Goal: Information Seeking & Learning: Check status

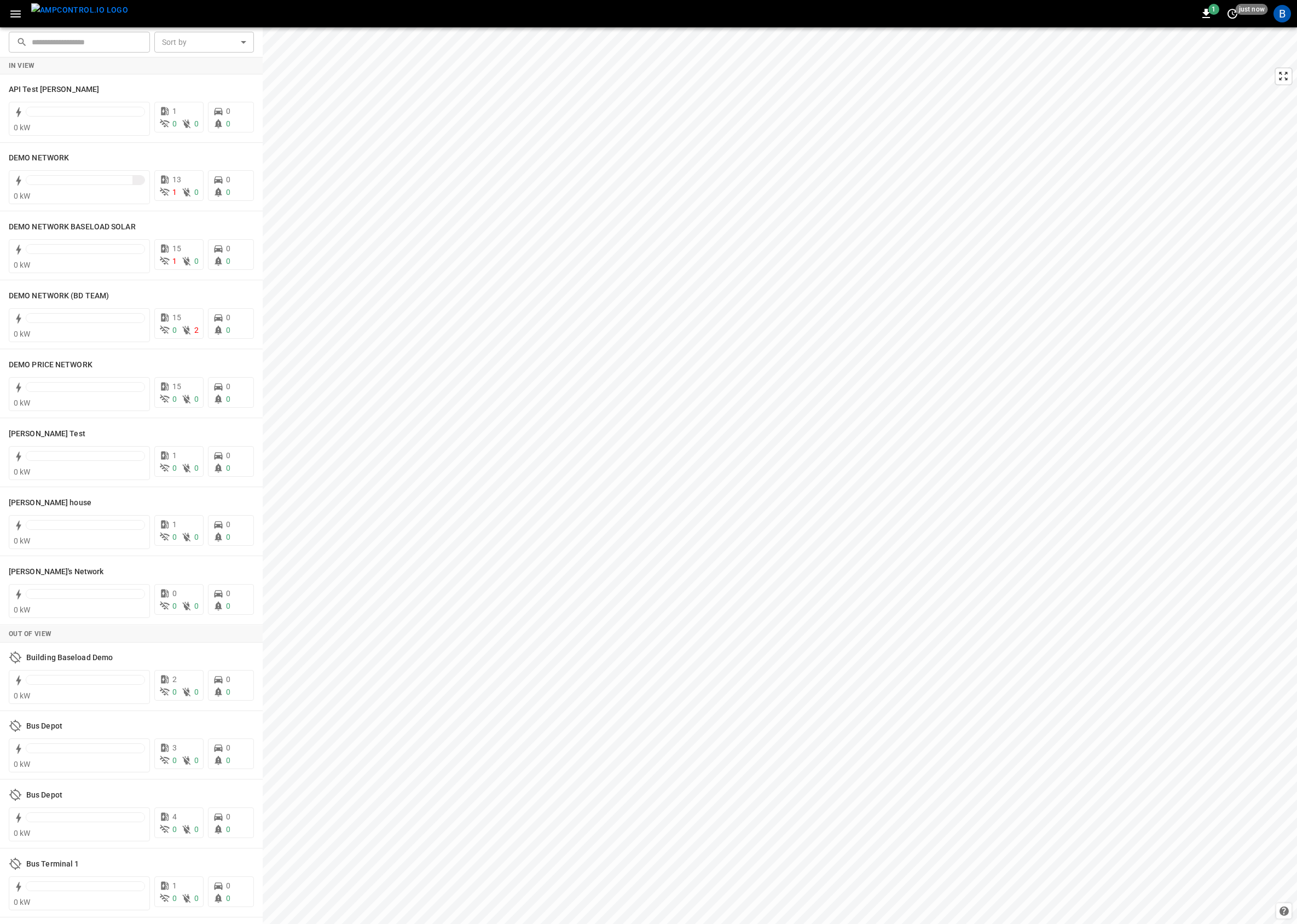
click at [10, 5] on button "button" at bounding box center [15, 14] width 23 height 20
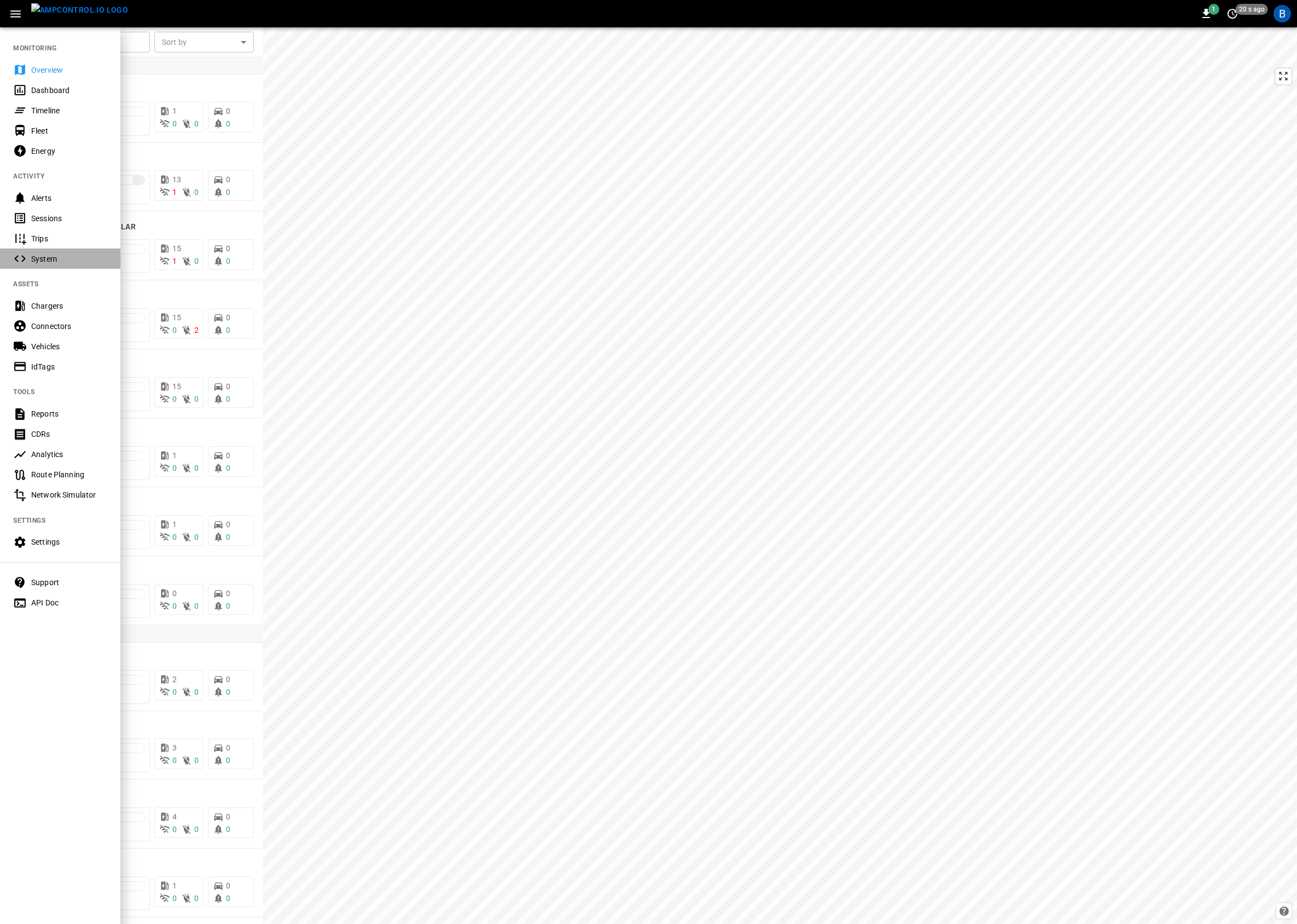
click at [82, 263] on div "System" at bounding box center [69, 259] width 76 height 11
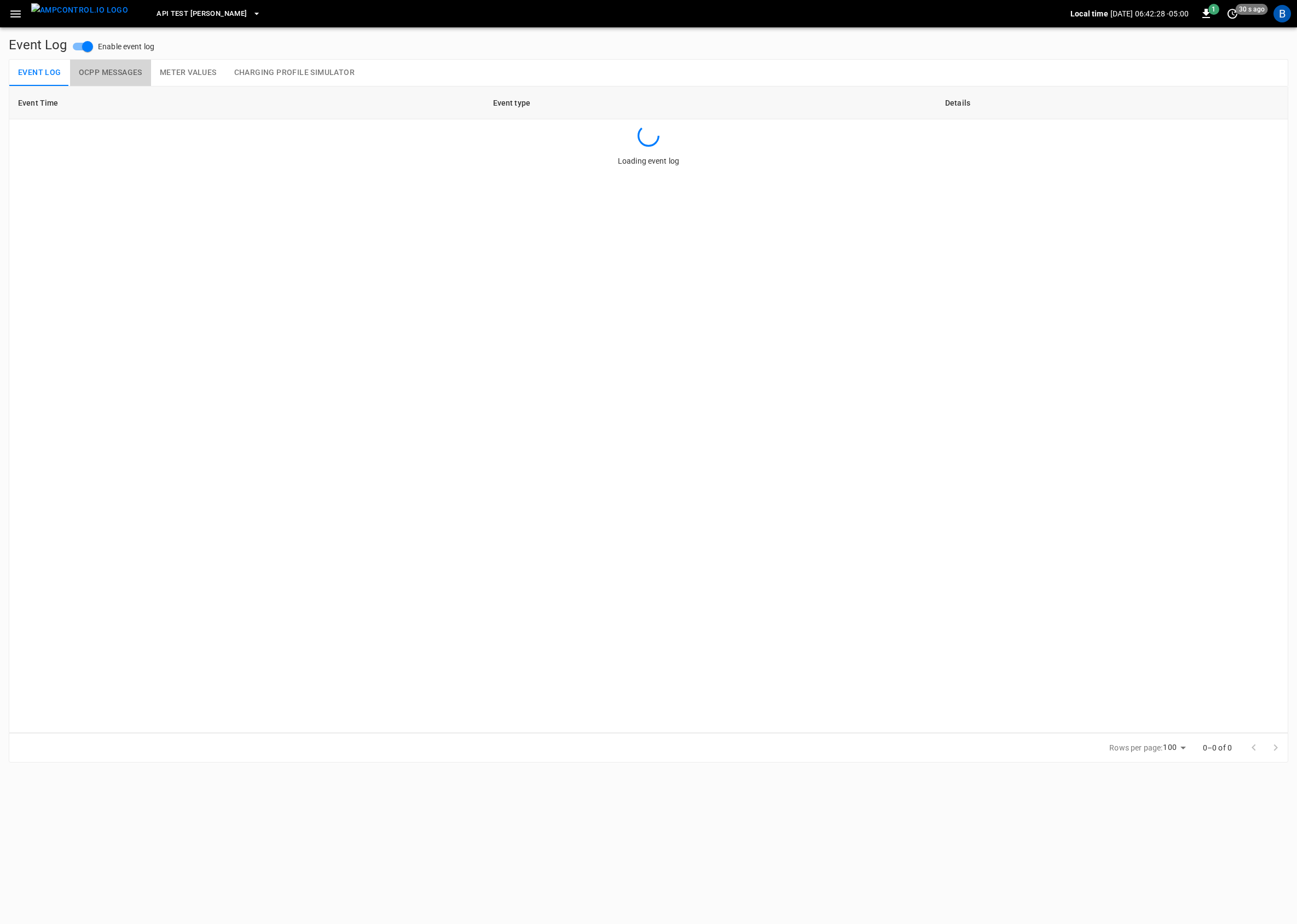
click at [114, 67] on button "OCPP Messages" at bounding box center [110, 72] width 81 height 26
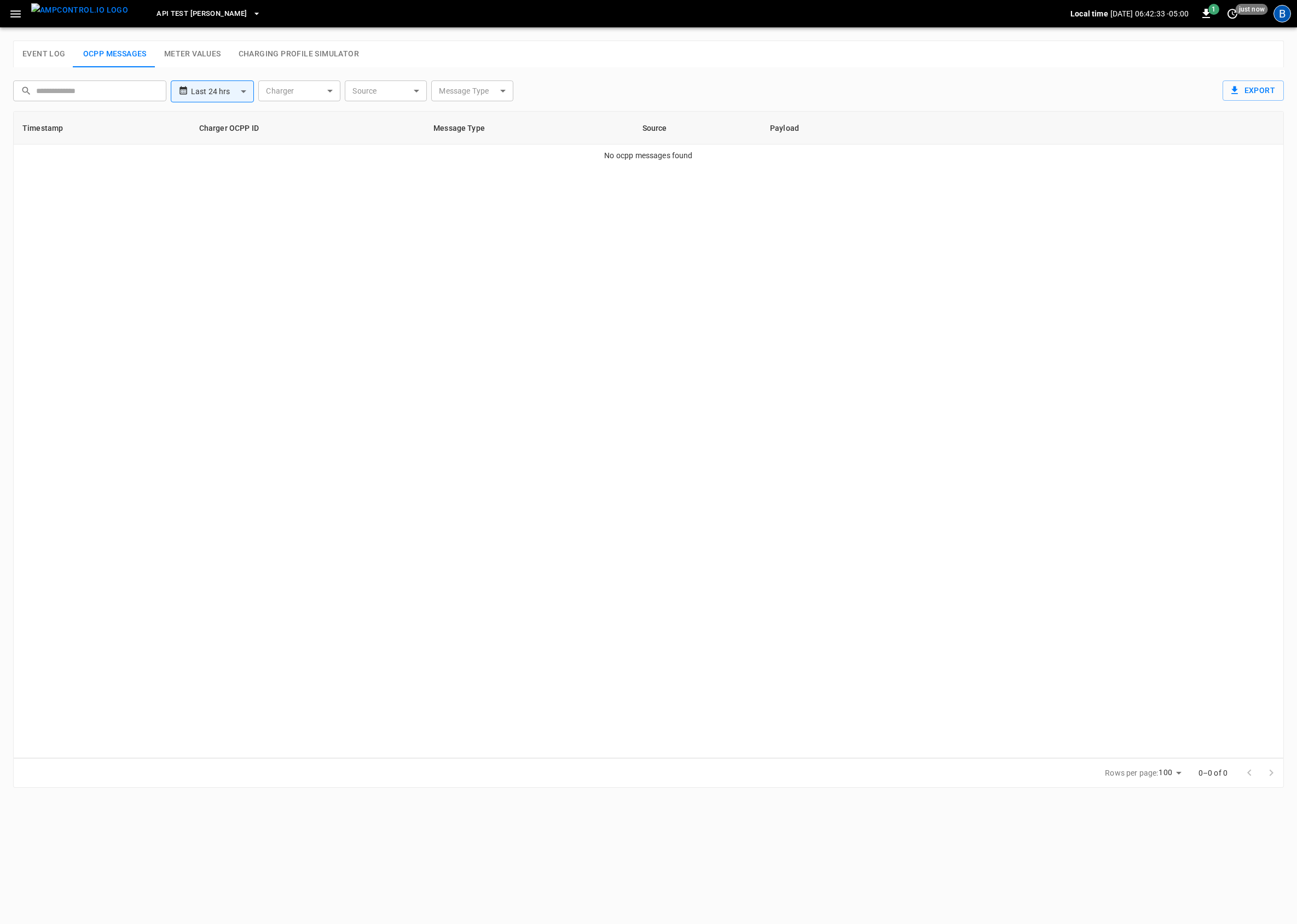
click at [1280, 9] on div "B" at bounding box center [1282, 13] width 17 height 17
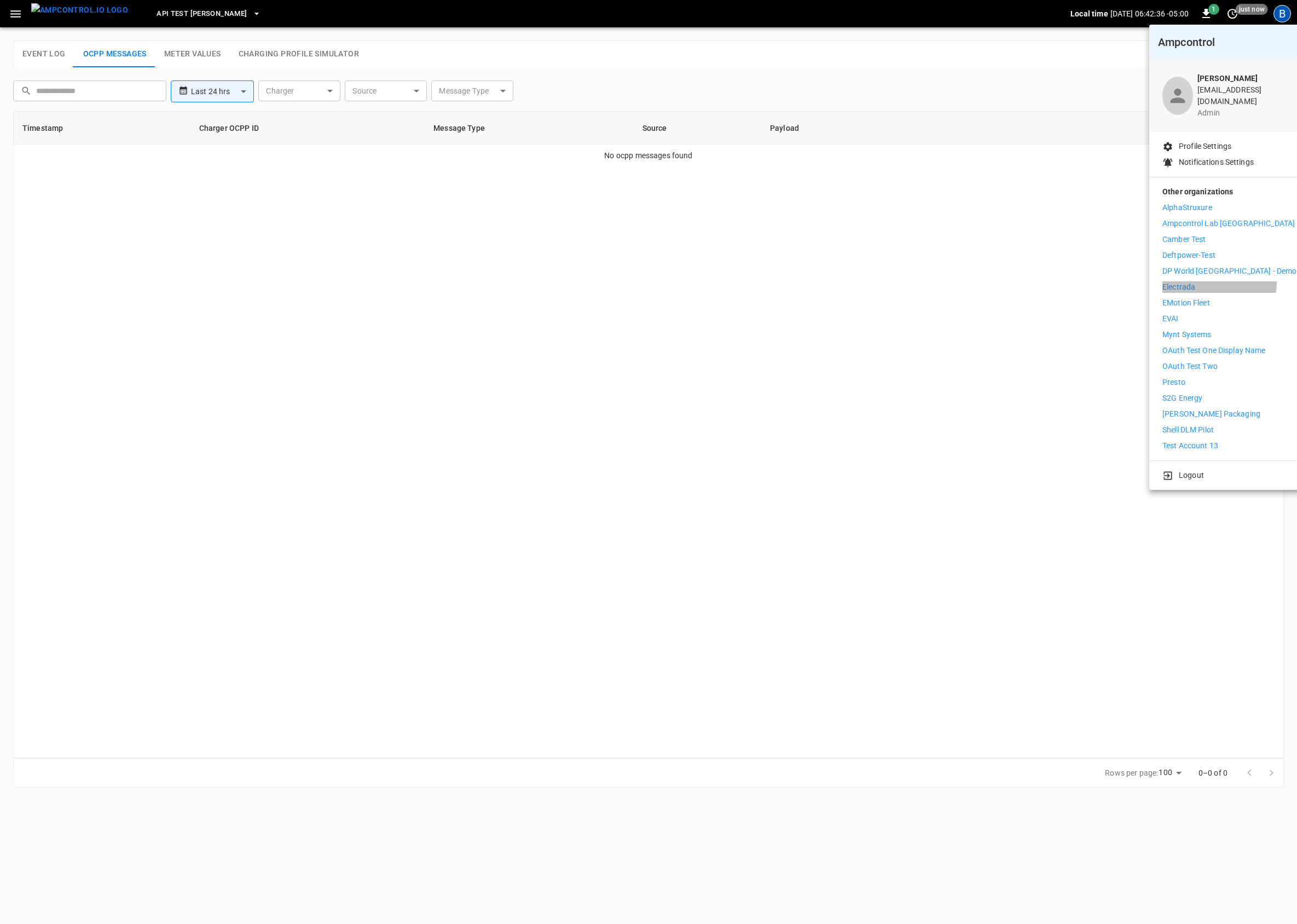
click at [1192, 282] on p "Electrada" at bounding box center [1178, 287] width 33 height 12
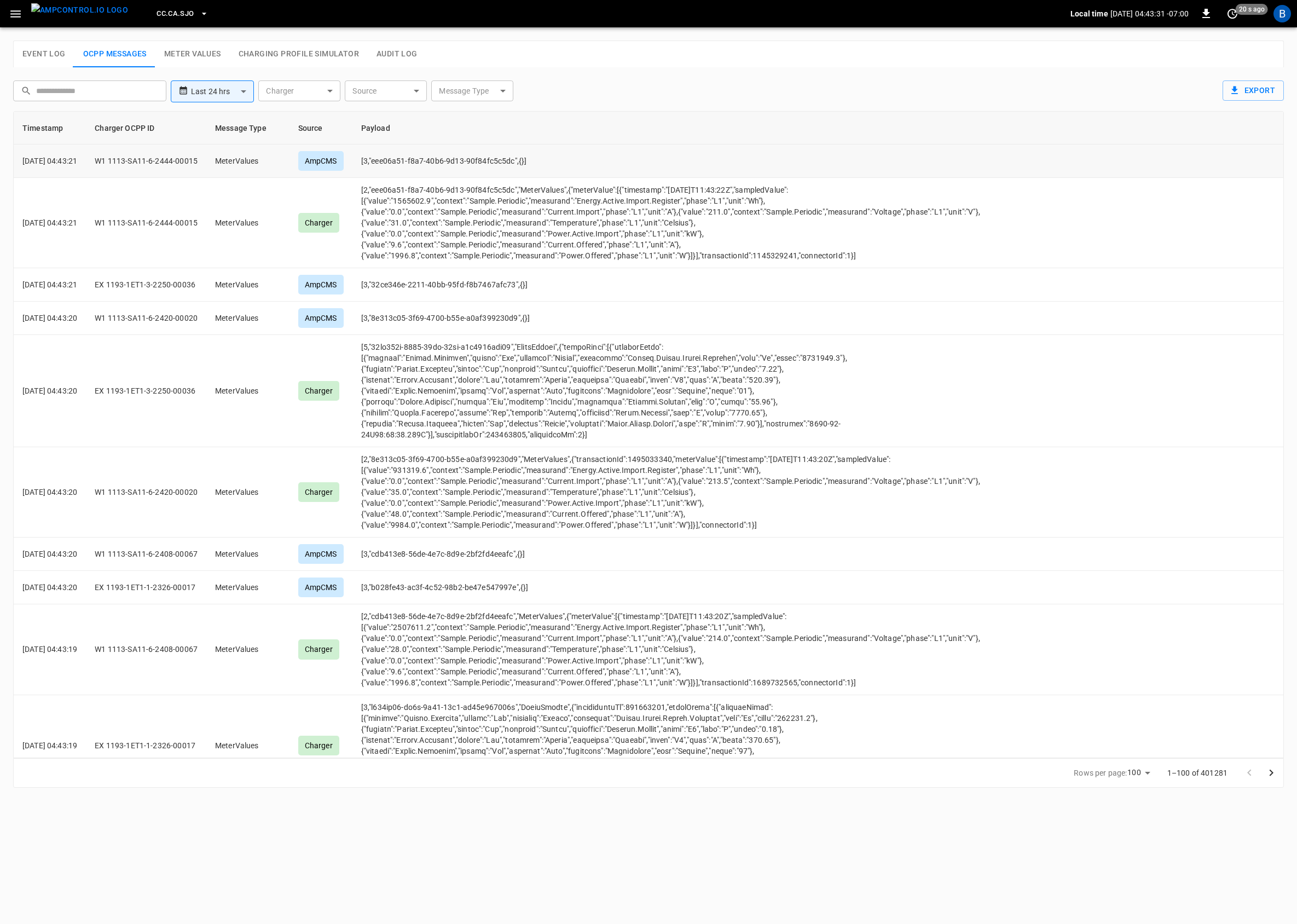
click at [150, 162] on td "W1 1113-SA11-6-2444-00015" at bounding box center [146, 160] width 120 height 34
click at [200, 178] on td "W1 1113-SA11-6-2444-00015" at bounding box center [146, 223] width 120 height 91
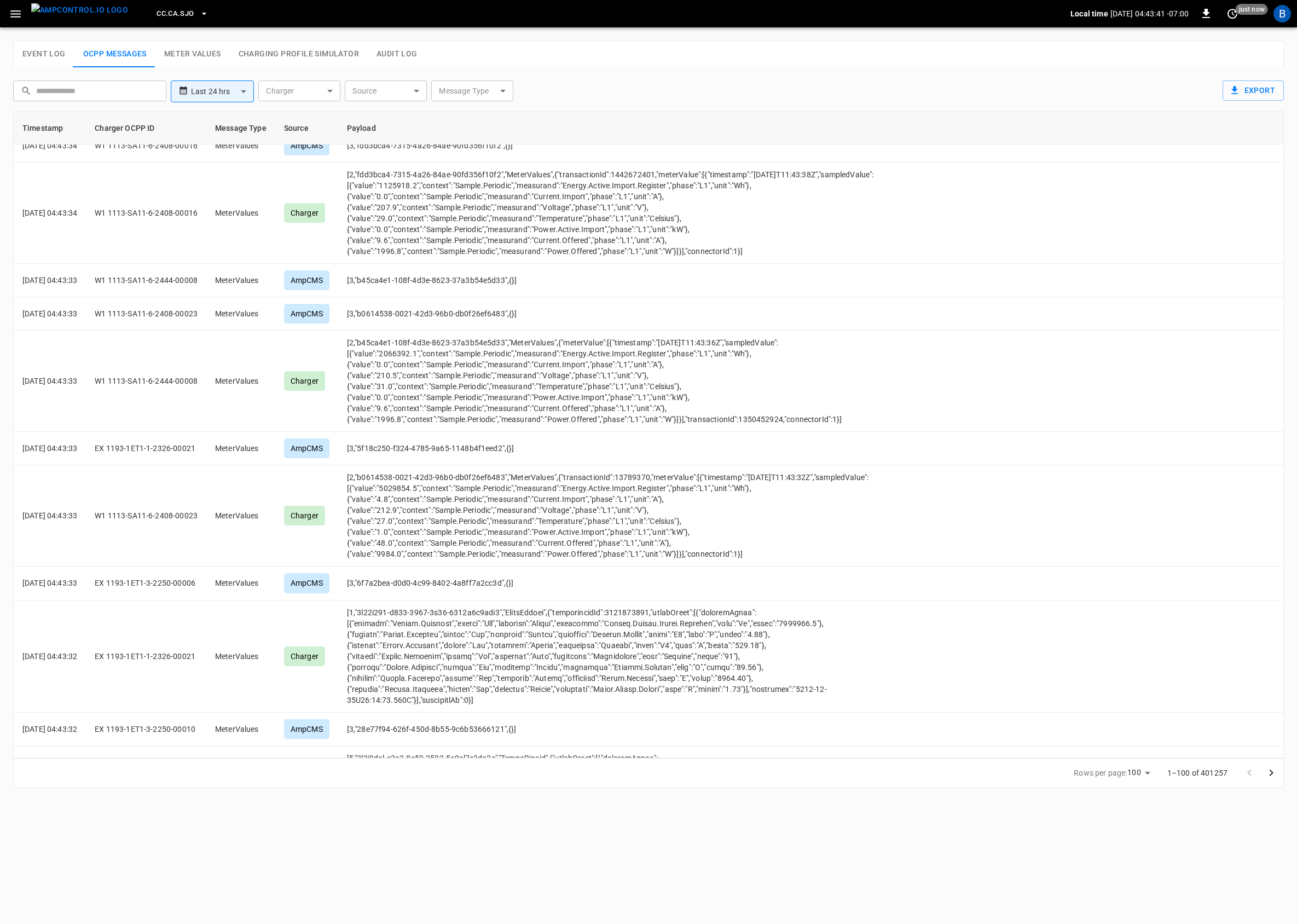
scroll to position [754, 0]
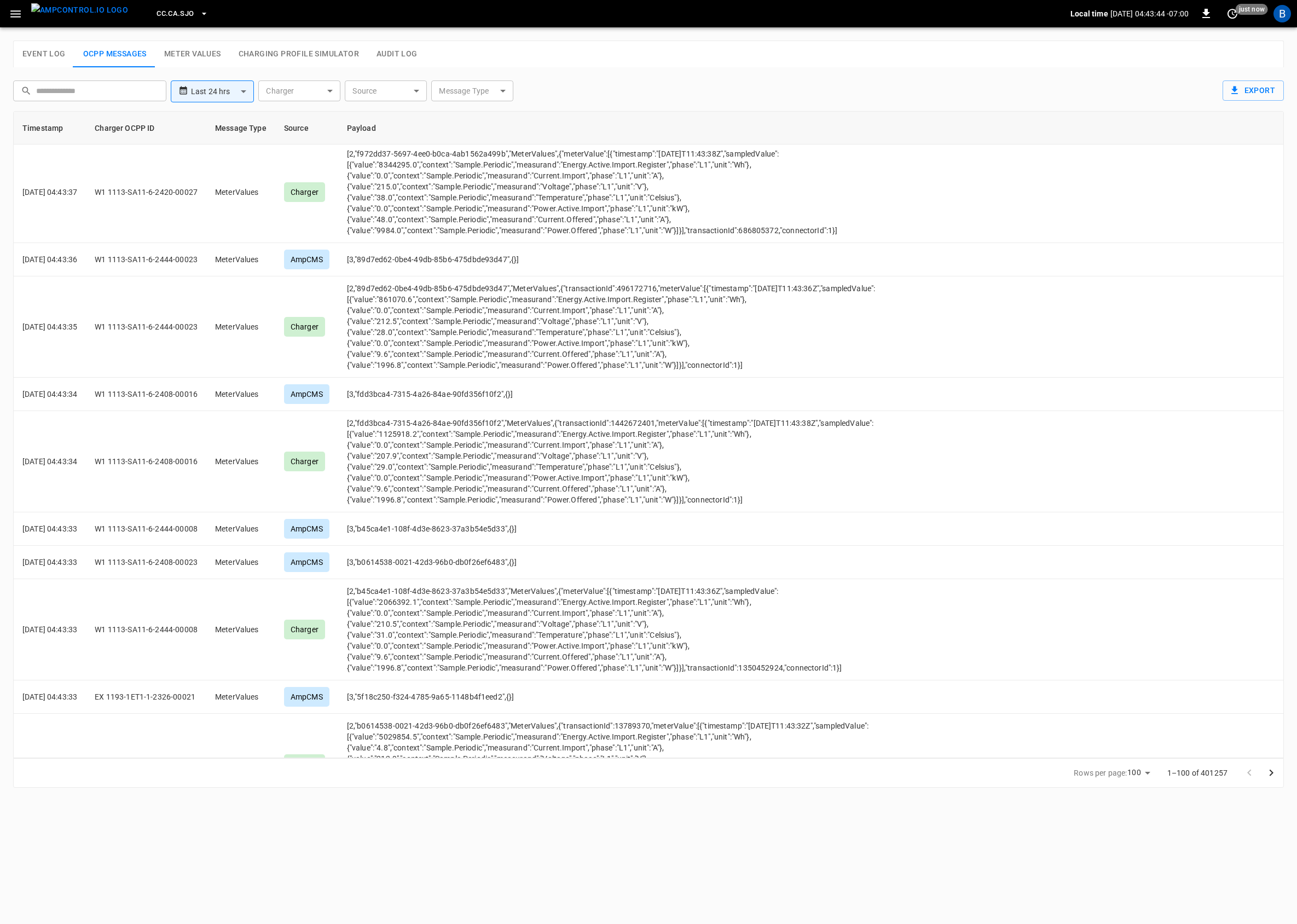
click at [51, 96] on input "text" at bounding box center [97, 91] width 122 height 20
type input "****"
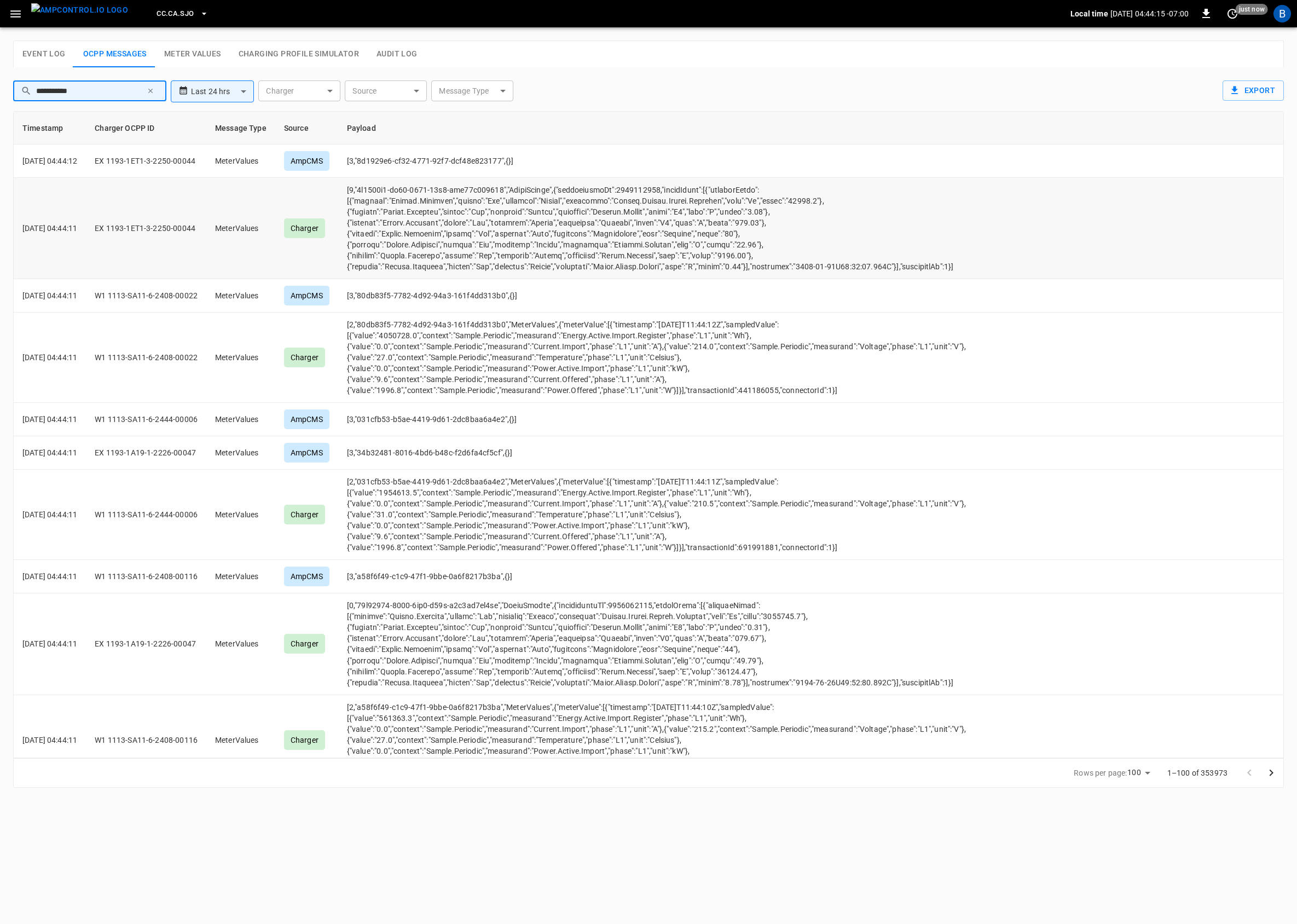
click at [389, 188] on td "opcc-messages-table" at bounding box center [663, 228] width 651 height 101
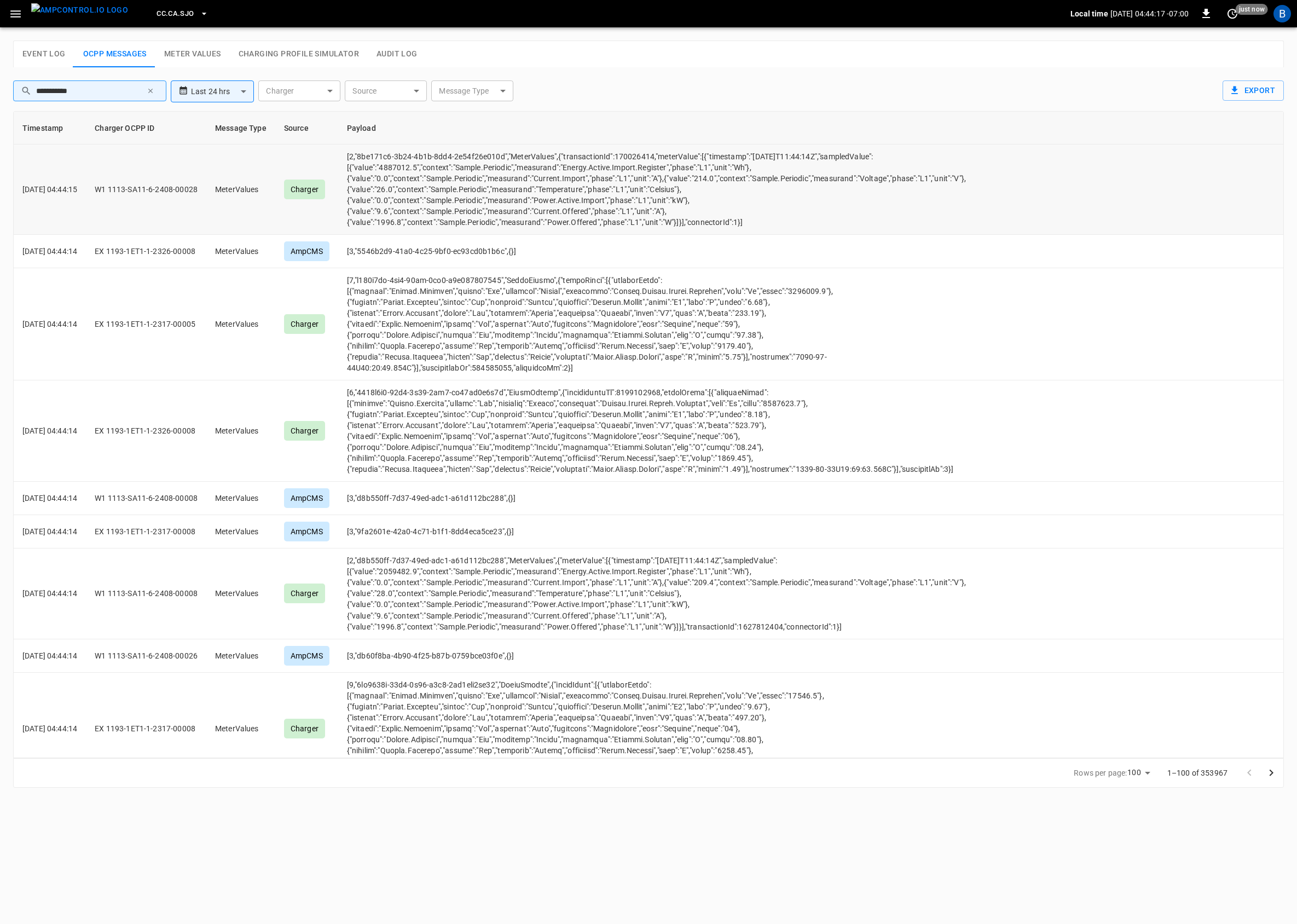
drag, startPoint x: 389, startPoint y: 188, endPoint x: 485, endPoint y: 190, distance: 96.0
click at [509, 315] on td "opcc-messages-table" at bounding box center [663, 324] width 651 height 112
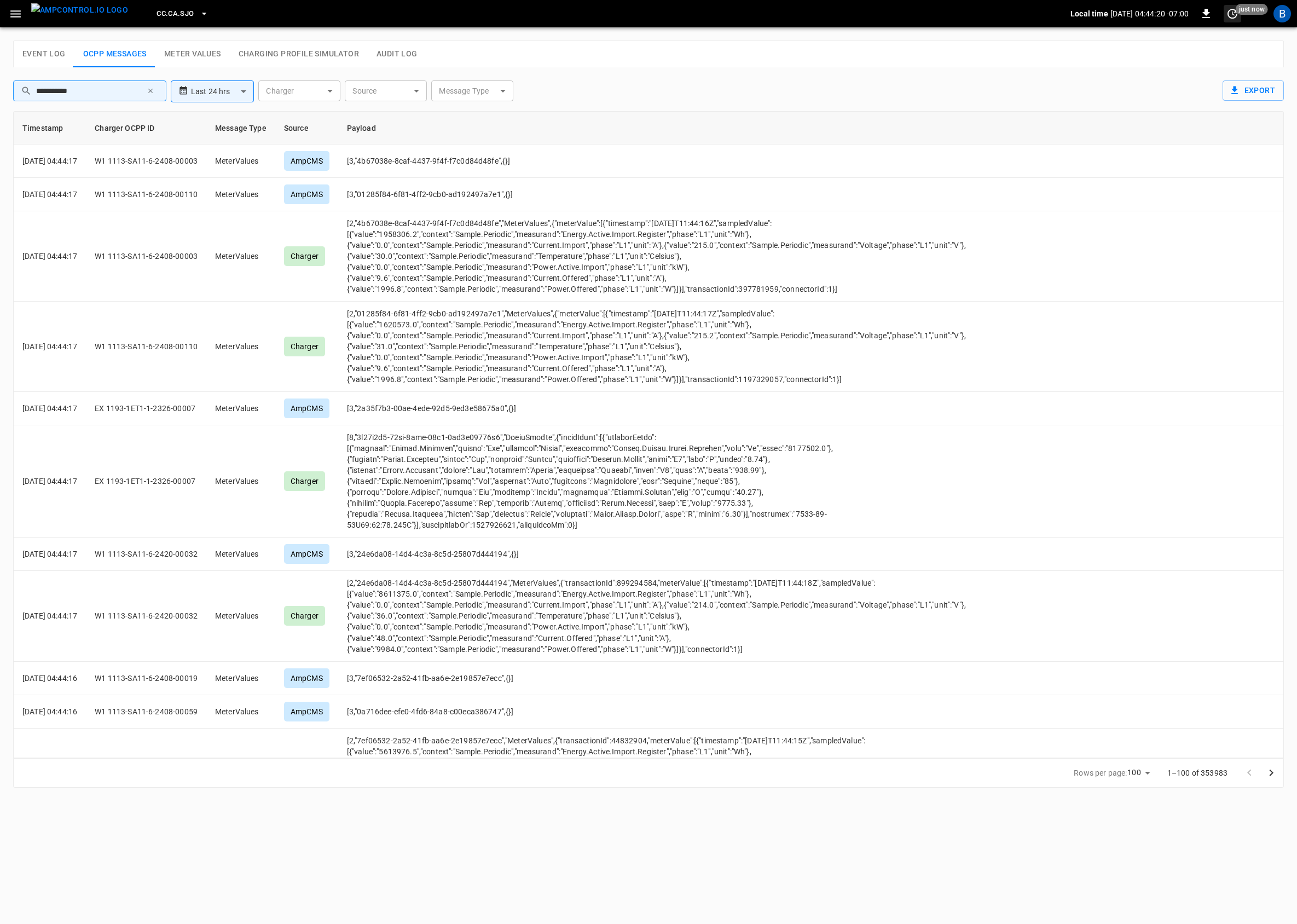
click at [1231, 12] on icon "set refresh interval" at bounding box center [1232, 14] width 13 height 13
click at [1180, 89] on li "Off" at bounding box center [1197, 90] width 87 height 18
click at [432, 193] on td "[3,"01285f84-6f81-4ff2-9cb0-ad192497a7e1",{}]" at bounding box center [663, 194] width 651 height 34
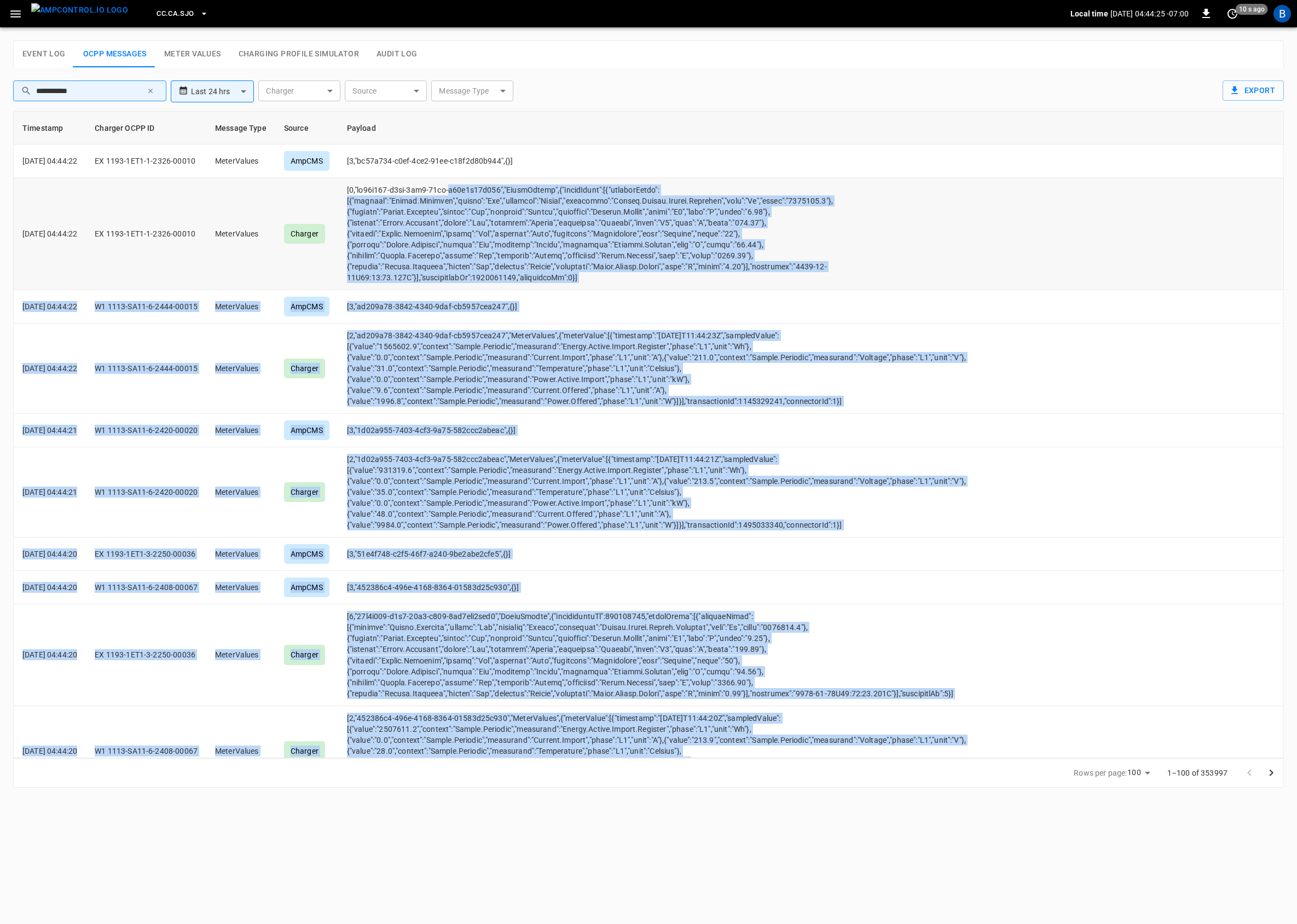
drag, startPoint x: 432, startPoint y: 193, endPoint x: 477, endPoint y: 194, distance: 45.0
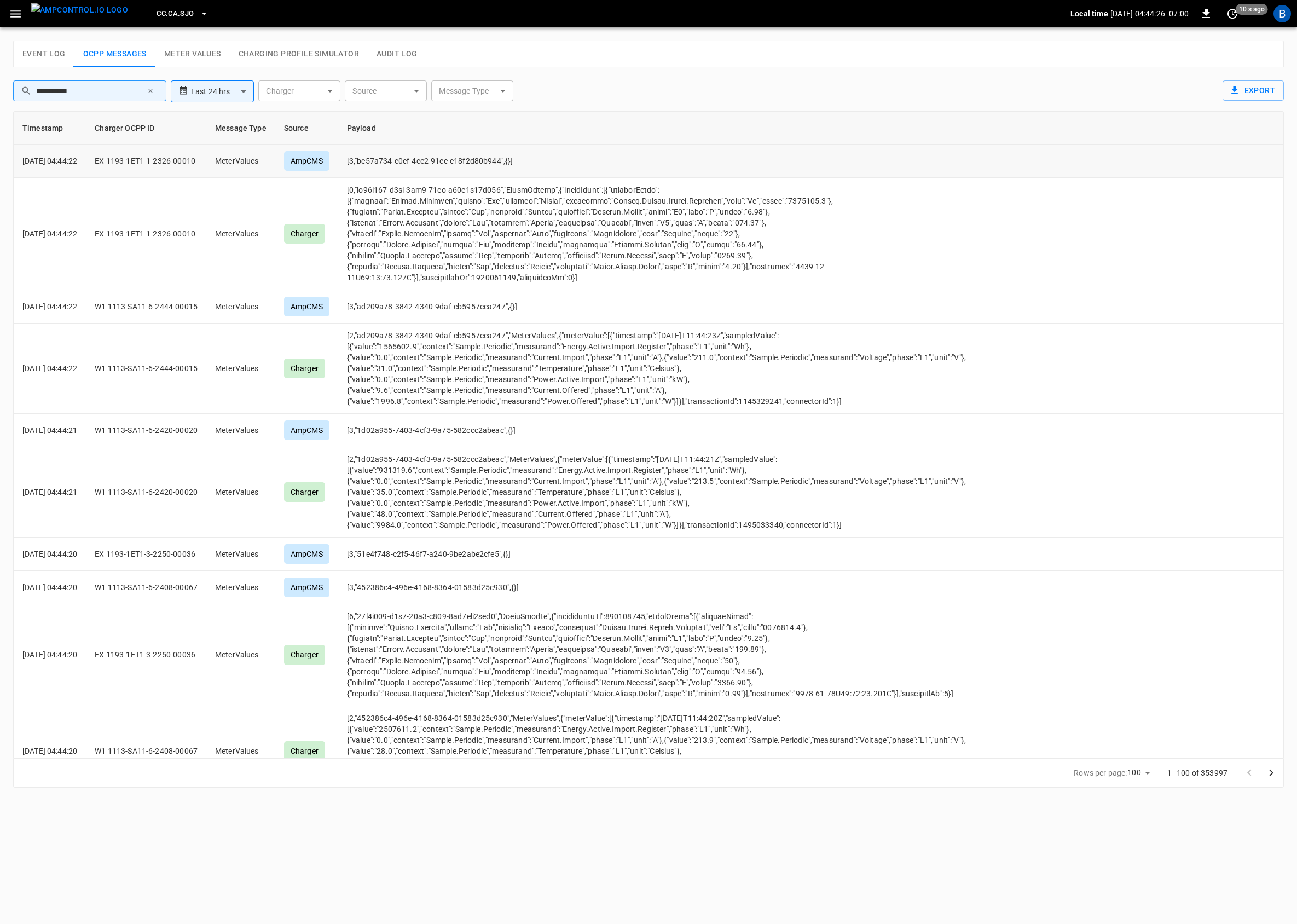
click at [480, 162] on td "[3,"bc57a734-c0ef-4ce2-91ee-c18f2d80b944",{}]" at bounding box center [663, 160] width 651 height 34
click at [451, 160] on td "[3,"bc57a734-c0ef-4ce2-91ee-c18f2d80b944",{}]" at bounding box center [663, 160] width 651 height 34
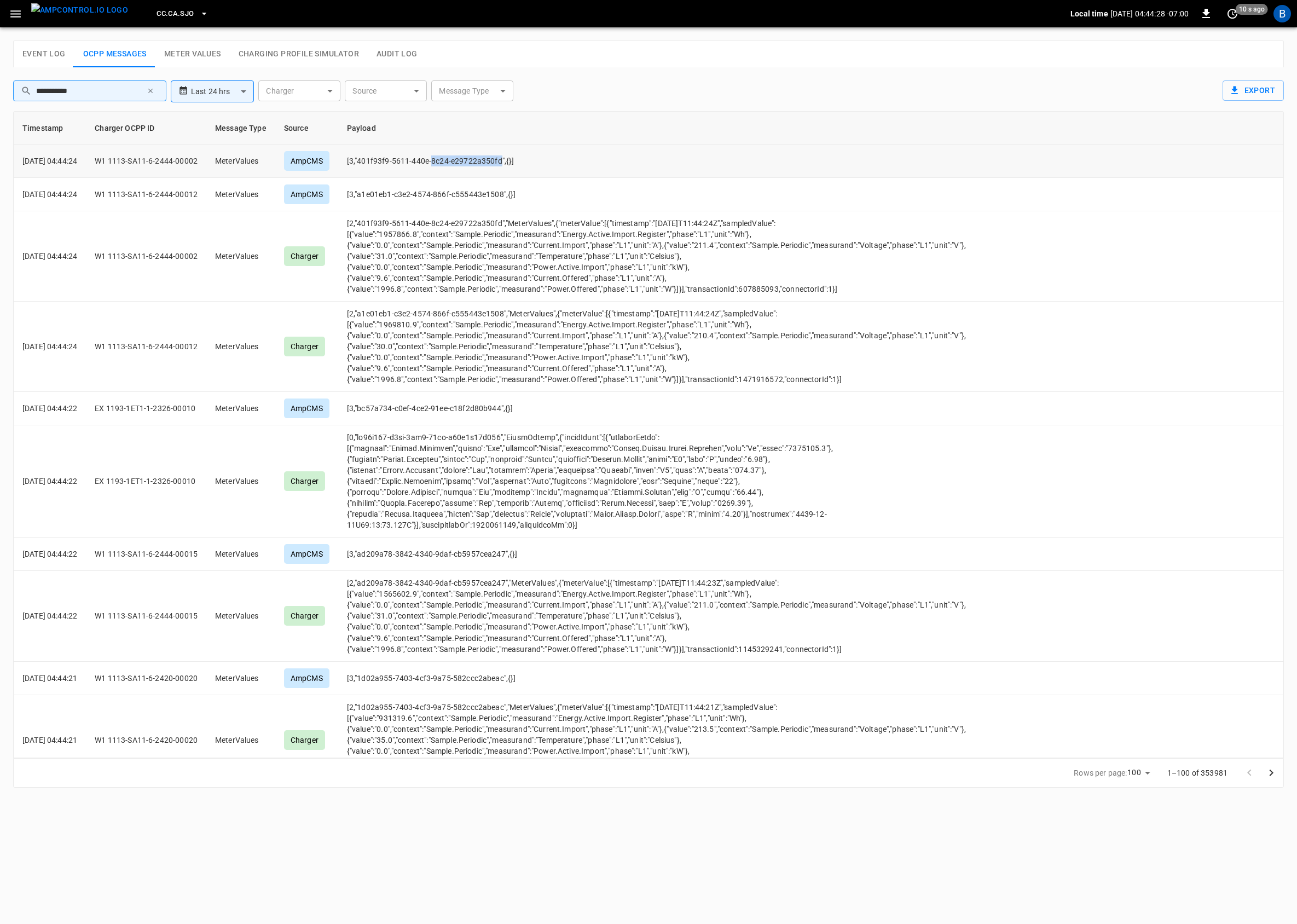
click at [471, 159] on td "[3,"401f93f9-5611-440e-8c24-e29722a350fd",{}]" at bounding box center [663, 160] width 651 height 34
click at [100, 84] on input "**********" at bounding box center [89, 91] width 106 height 20
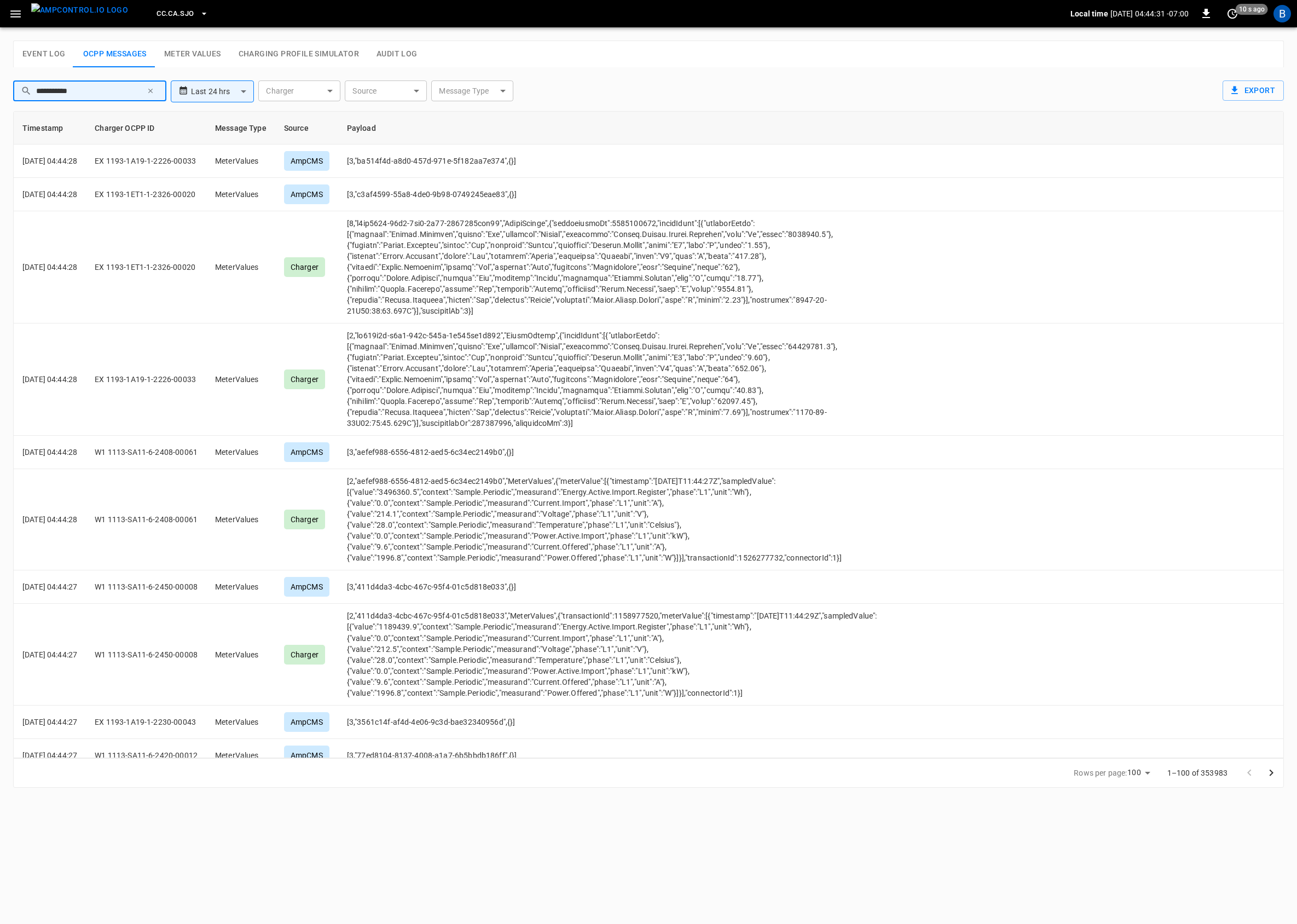
click at [99, 84] on input "**********" at bounding box center [89, 91] width 106 height 20
paste input "******"
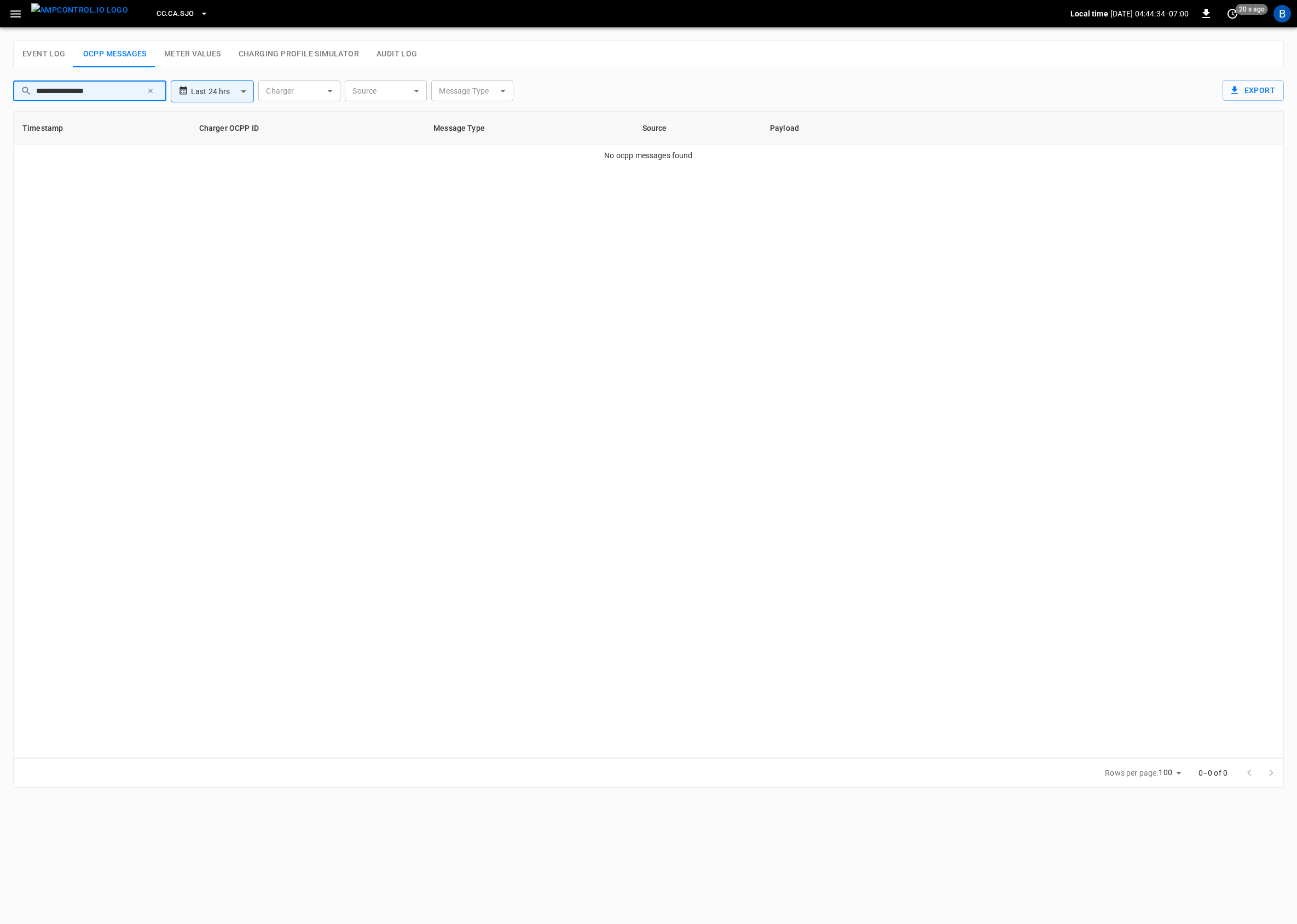
type input "**********"
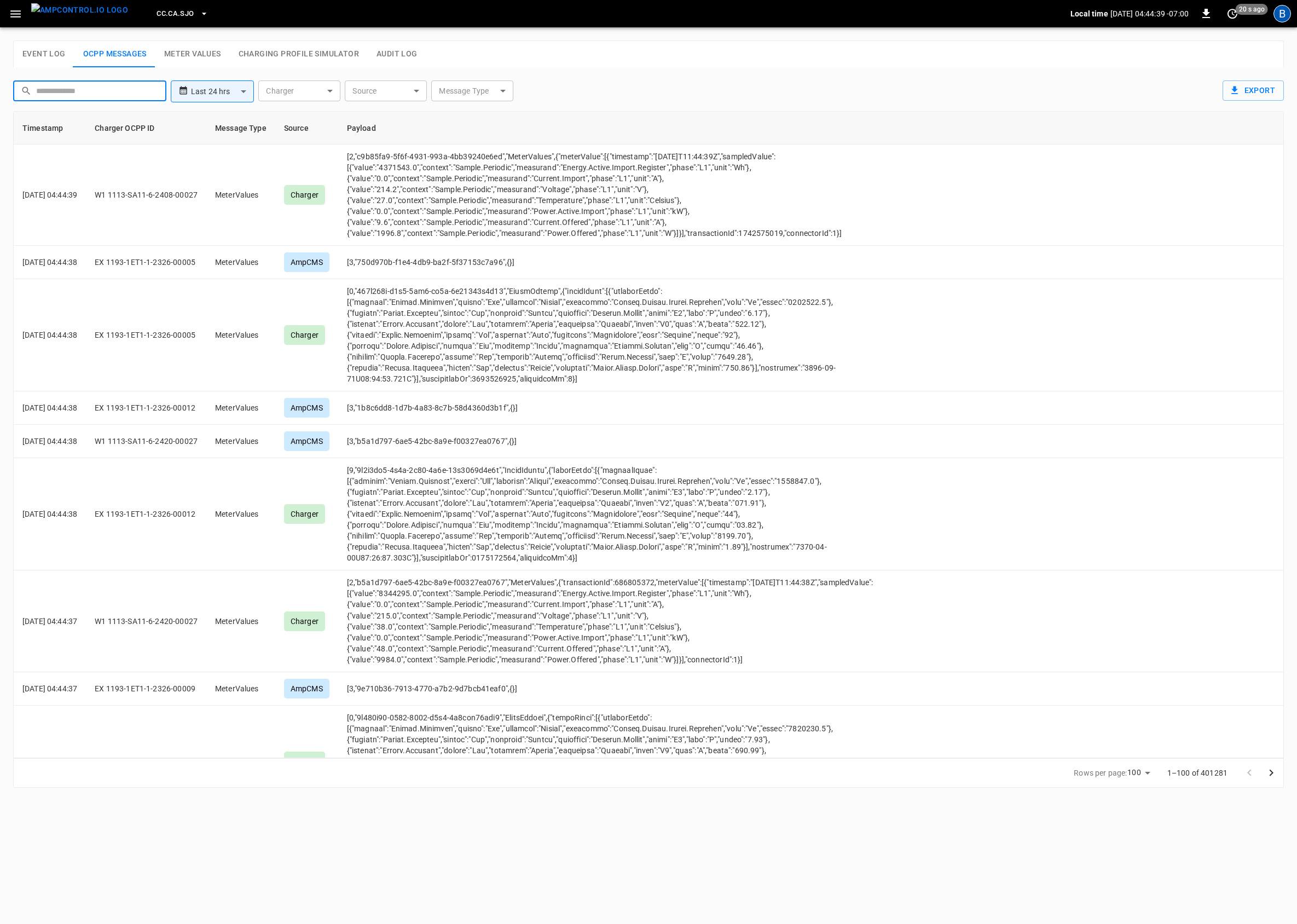
click at [1278, 13] on div "B" at bounding box center [1282, 13] width 17 height 17
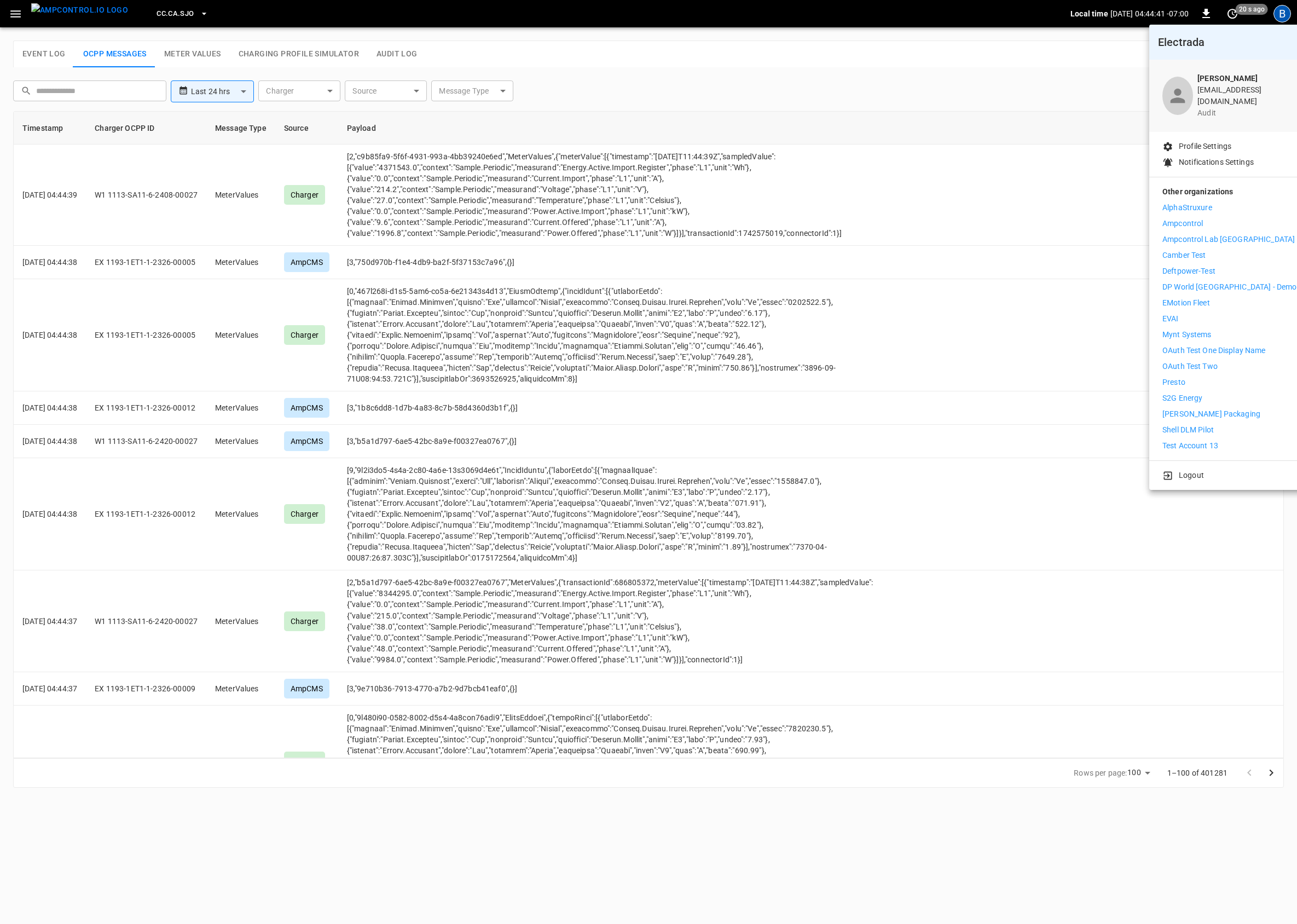
click at [1203, 469] on li "Logout" at bounding box center [1229, 475] width 134 height 12
